Goal: Task Accomplishment & Management: Use online tool/utility

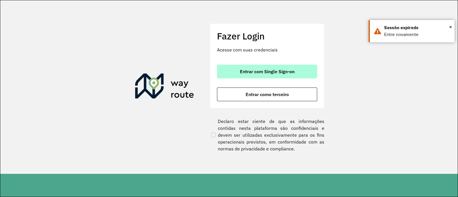
click at [275, 73] on span "Entrar com Single Sign-on" at bounding box center [267, 71] width 55 height 5
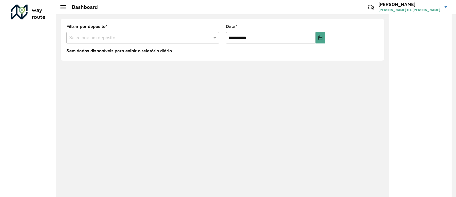
click at [108, 40] on input "text" at bounding box center [137, 38] width 136 height 7
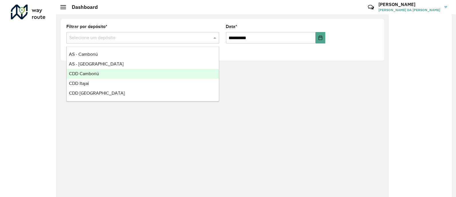
click at [109, 75] on div "CDD Camboriú" at bounding box center [143, 74] width 152 height 10
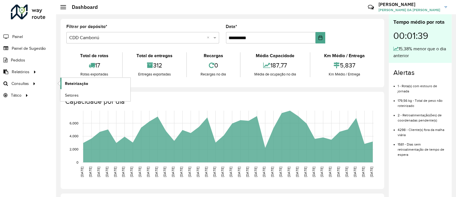
click at [68, 82] on span "Roteirização" at bounding box center [76, 84] width 23 height 6
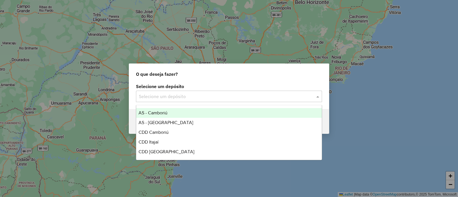
click at [179, 97] on input "text" at bounding box center [223, 96] width 169 height 7
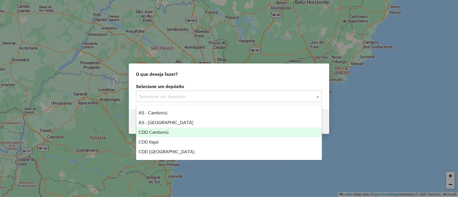
click at [185, 131] on div "CDD Camboriú" at bounding box center [228, 133] width 185 height 10
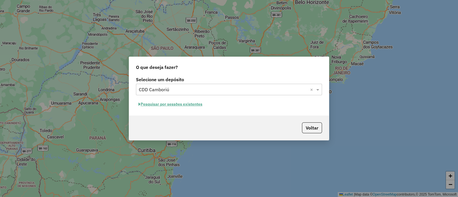
click at [176, 105] on button "Pesquisar por sessões existentes" at bounding box center [170, 104] width 69 height 9
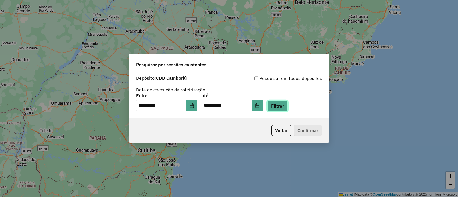
click at [287, 106] on button "Filtrar" at bounding box center [277, 105] width 20 height 11
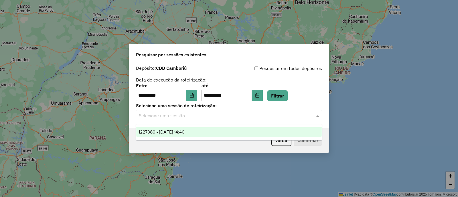
click at [180, 113] on input "text" at bounding box center [223, 115] width 169 height 7
click at [180, 128] on div "1227380 - 11/08/2025 14:40" at bounding box center [228, 132] width 185 height 10
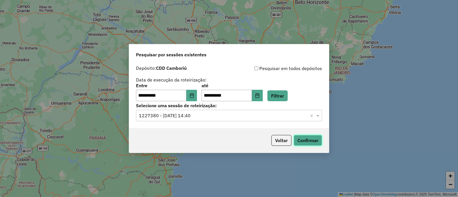
click at [310, 139] on button "Confirmar" at bounding box center [308, 140] width 28 height 11
click at [214, 120] on div "Selecione uma sessão × 1227380 - 11/08/2025 14:40 ×" at bounding box center [229, 115] width 186 height 11
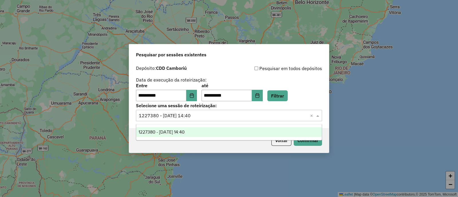
click at [206, 130] on div "1227380 - 11/08/2025 14:40" at bounding box center [228, 132] width 185 height 10
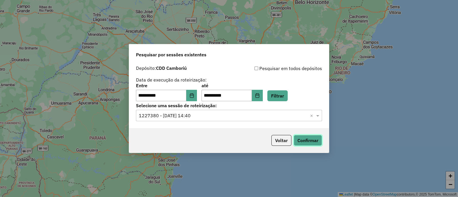
click at [305, 140] on button "Confirmar" at bounding box center [308, 140] width 28 height 11
click at [305, 139] on button "Confirmar" at bounding box center [308, 140] width 28 height 11
click at [194, 96] on icon "Choose Date" at bounding box center [191, 95] width 5 height 5
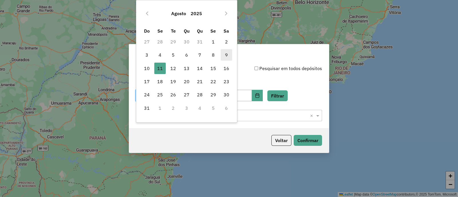
click at [226, 55] on span "9" at bounding box center [226, 54] width 11 height 11
type input "**********"
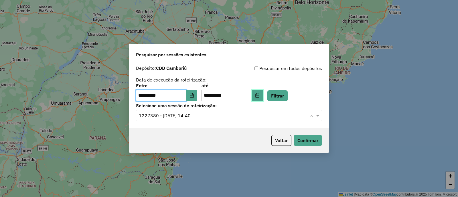
click at [260, 96] on icon "Choose Date" at bounding box center [257, 95] width 5 height 5
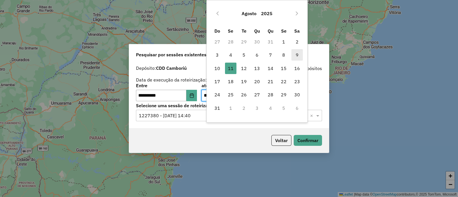
click at [297, 54] on span "9" at bounding box center [296, 54] width 11 height 11
type input "**********"
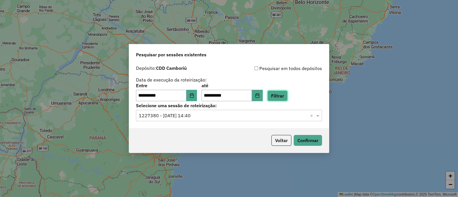
click at [288, 98] on button "Filtrar" at bounding box center [277, 95] width 20 height 11
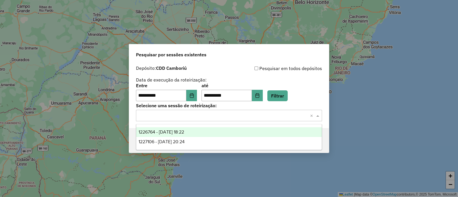
click at [223, 117] on input "text" at bounding box center [223, 115] width 169 height 7
click at [194, 97] on icon "Choose Date" at bounding box center [191, 95] width 5 height 5
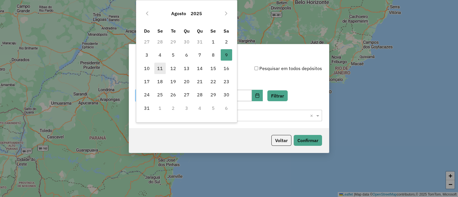
click at [160, 68] on span "11" at bounding box center [159, 68] width 11 height 11
type input "**********"
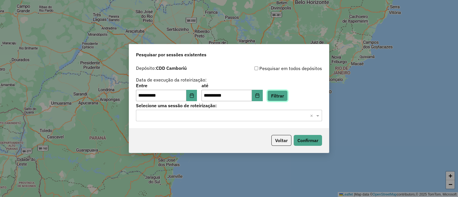
click at [286, 95] on button "Filtrar" at bounding box center [277, 95] width 20 height 11
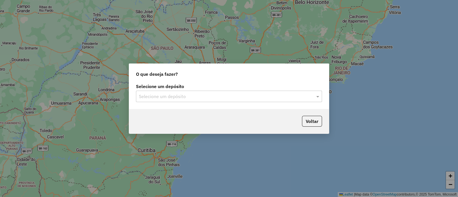
click at [184, 94] on input "text" at bounding box center [223, 96] width 169 height 7
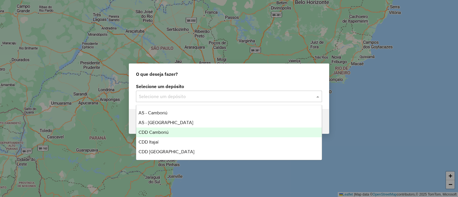
click at [172, 133] on div "CDD Camboriú" at bounding box center [228, 133] width 185 height 10
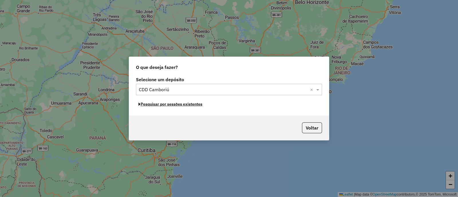
click at [195, 105] on button "Pesquisar por sessões existentes" at bounding box center [170, 104] width 69 height 9
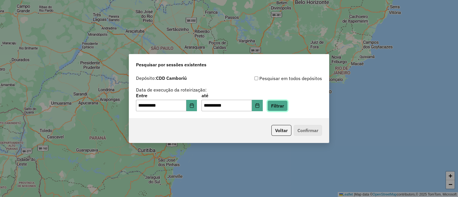
click at [287, 108] on button "Filtrar" at bounding box center [277, 105] width 20 height 11
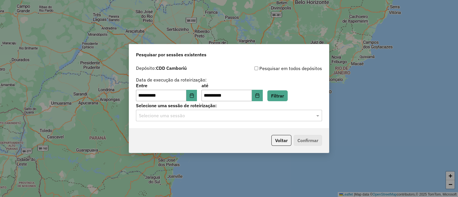
click at [193, 116] on input "text" at bounding box center [223, 115] width 169 height 7
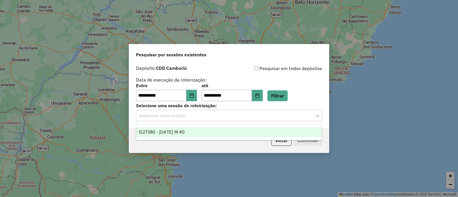
click at [185, 130] on span "1227380 - 11/08/2025 14:40" at bounding box center [162, 132] width 46 height 5
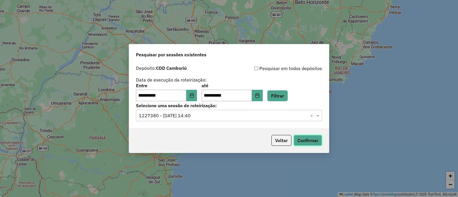
click at [309, 141] on button "Confirmar" at bounding box center [308, 140] width 28 height 11
